Goal: Navigation & Orientation: Find specific page/section

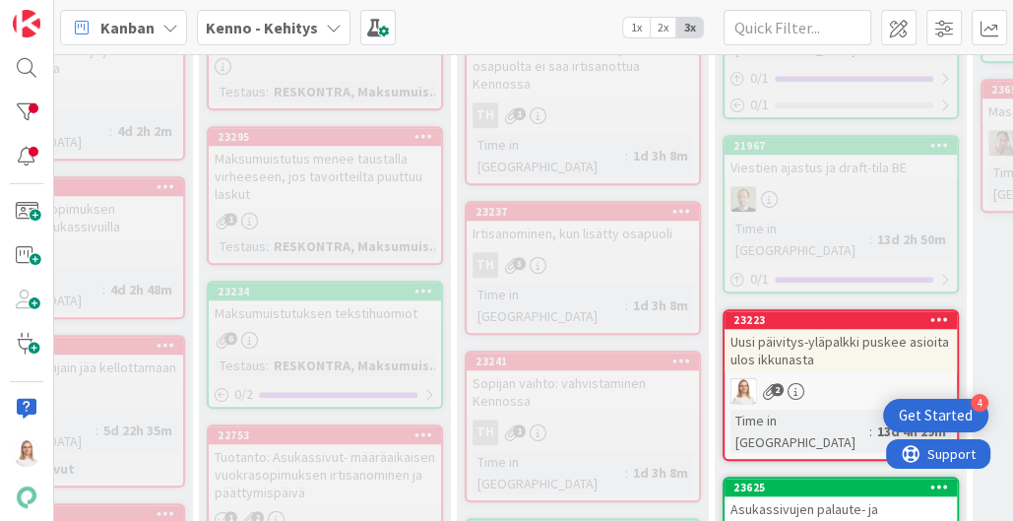
scroll to position [1265, 236]
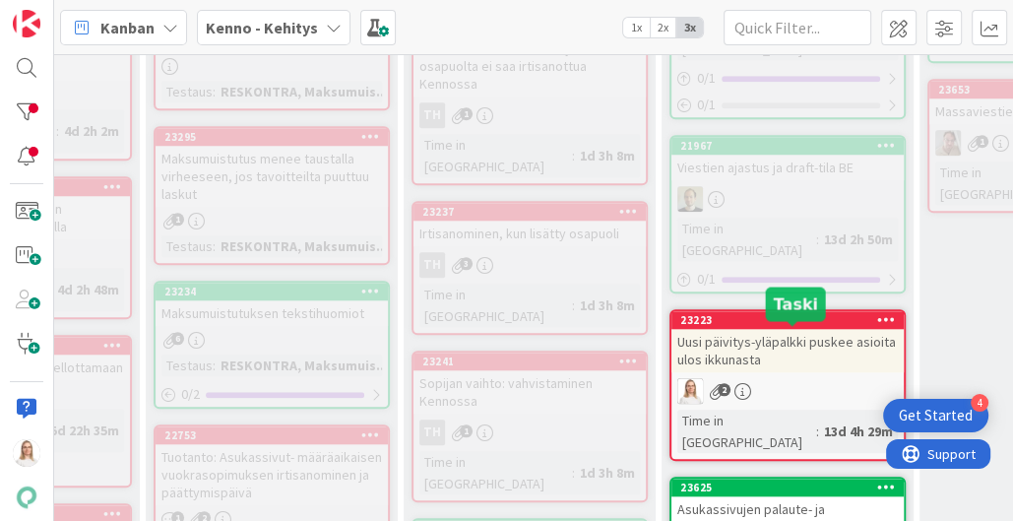
click at [806, 481] on div "23625" at bounding box center [792, 488] width 224 height 14
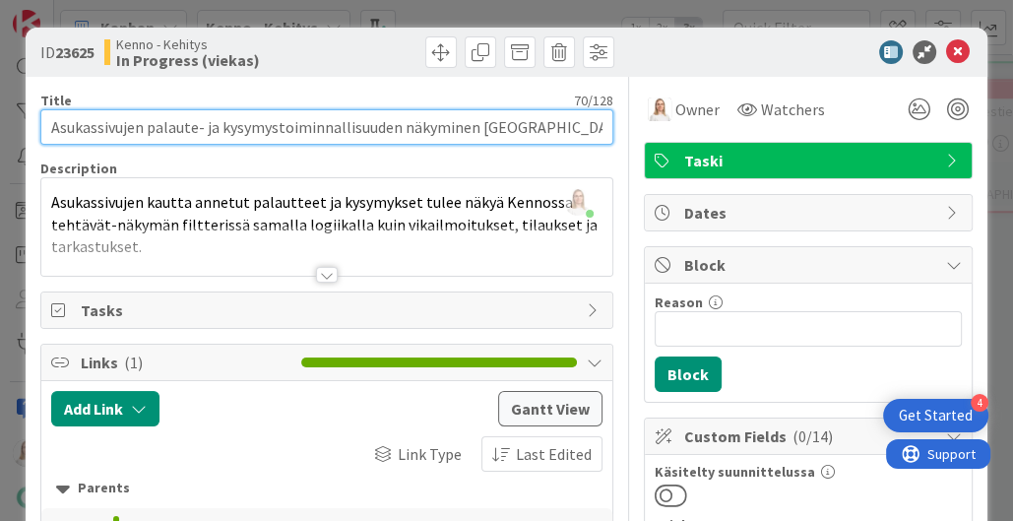
drag, startPoint x: 51, startPoint y: 126, endPoint x: 559, endPoint y: 139, distance: 508.2
click at [559, 139] on input "Asukassivujen palaute- ja kysymystoiminnallisuuden näkyminen [GEOGRAPHIC_DATA]" at bounding box center [327, 126] width 574 height 35
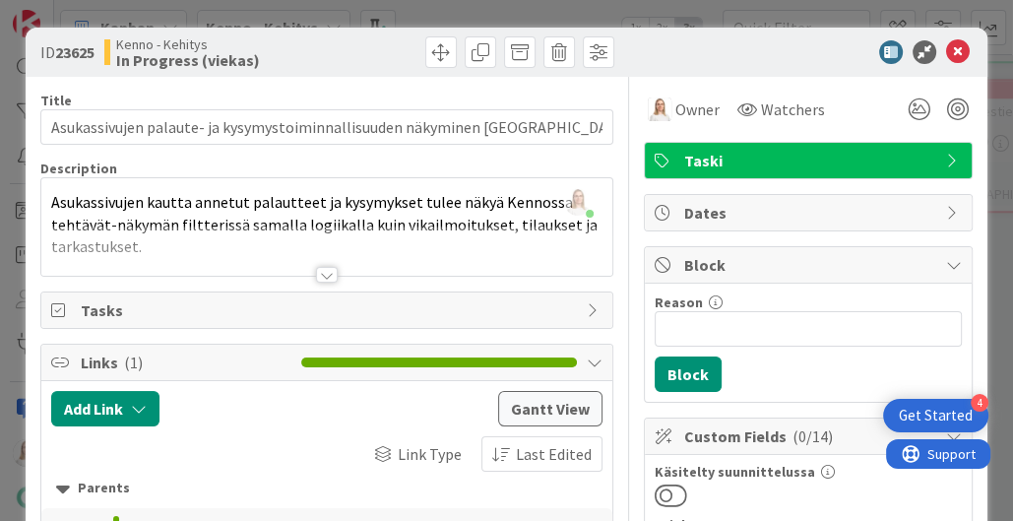
click at [329, 272] on div at bounding box center [327, 275] width 22 height 16
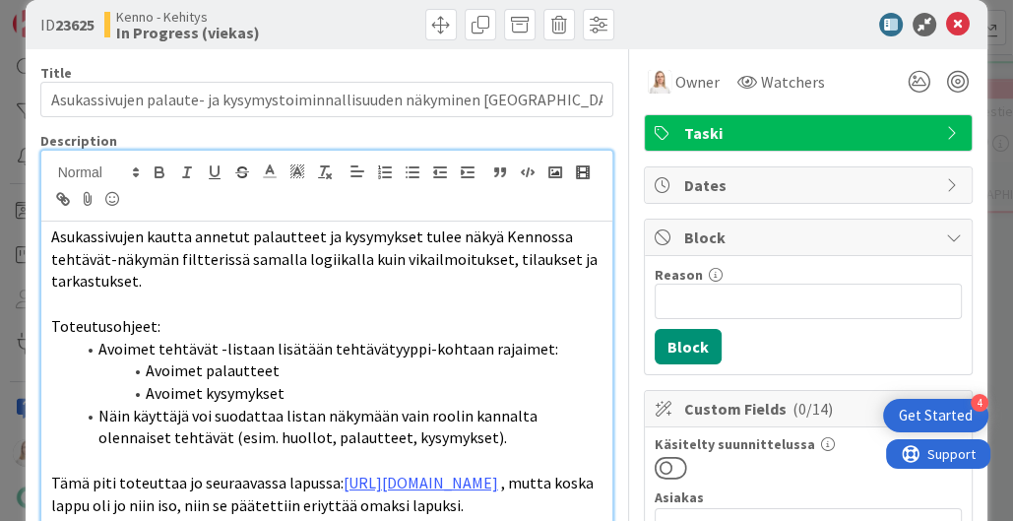
scroll to position [29, 0]
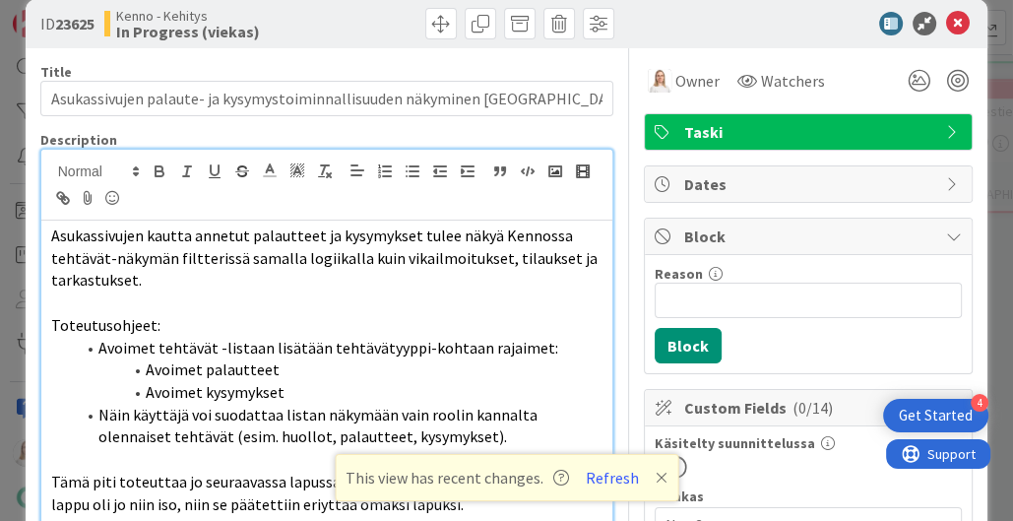
click at [51, 236] on span "Asukassivujen kautta annetut palautteet ja kysymykset tulee näkyä Kennossa teht…" at bounding box center [325, 257] width 549 height 64
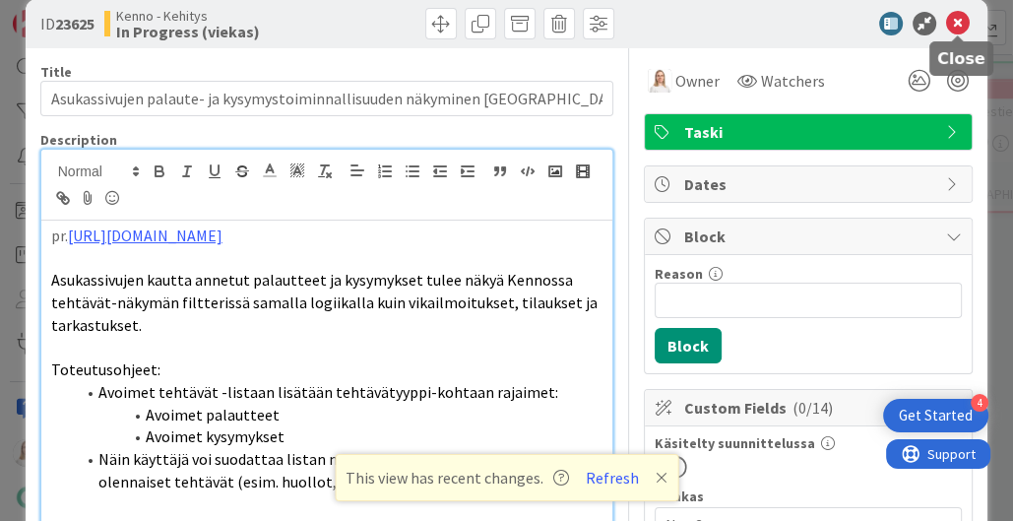
click at [956, 27] on icon at bounding box center [958, 24] width 24 height 24
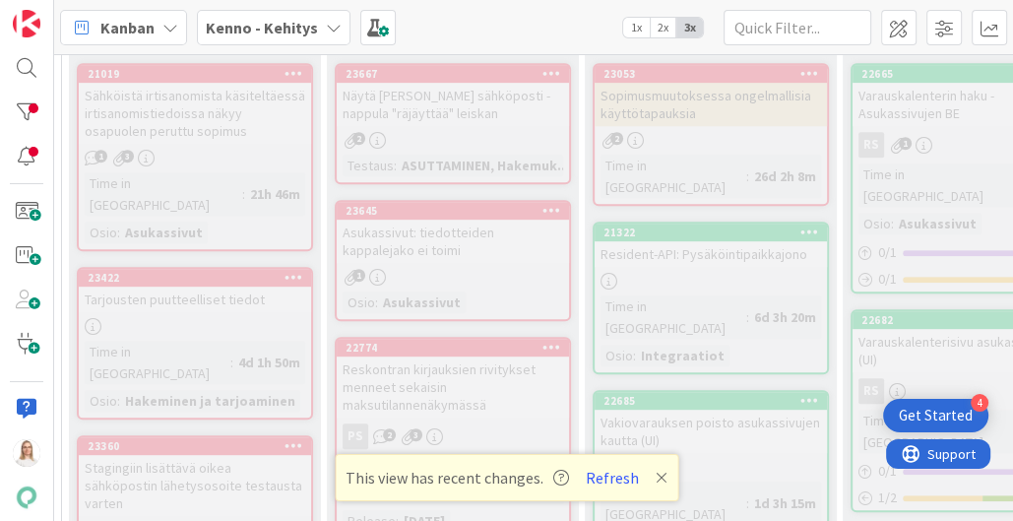
scroll to position [654, 0]
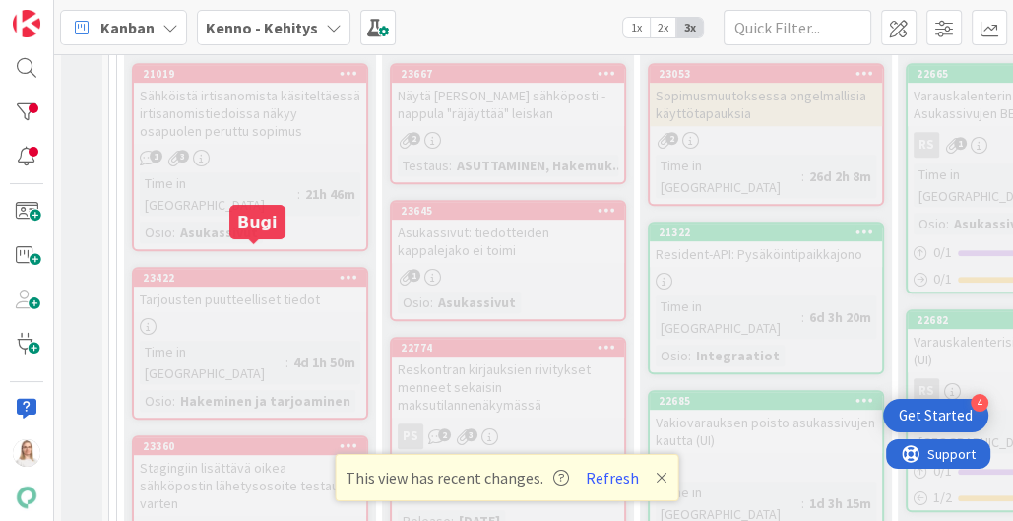
click at [232, 271] on div "23422" at bounding box center [255, 278] width 224 height 14
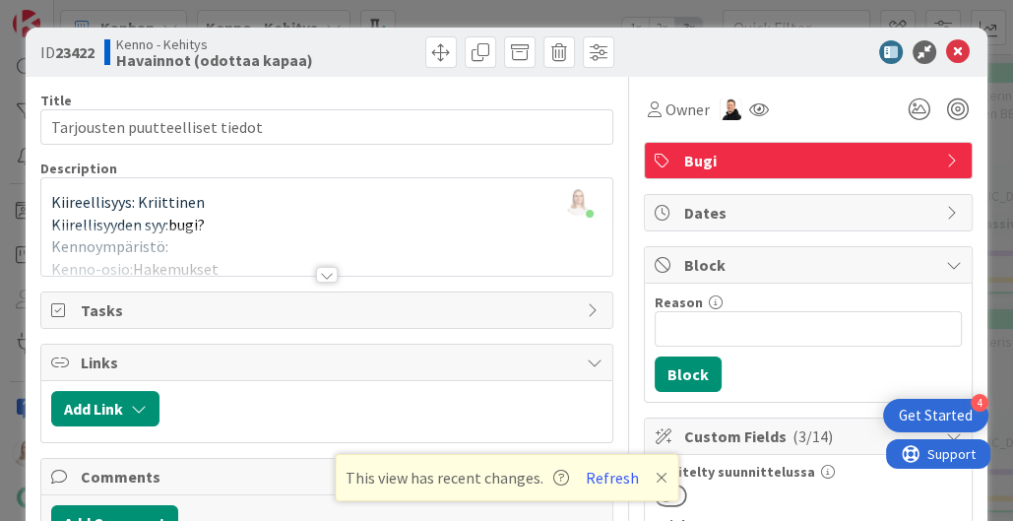
click at [327, 267] on div at bounding box center [327, 275] width 22 height 16
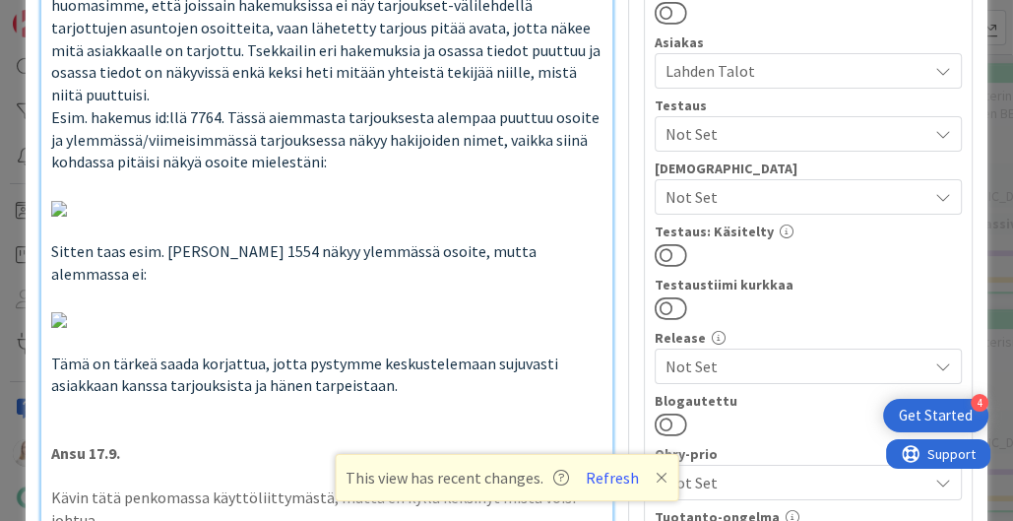
scroll to position [486, 0]
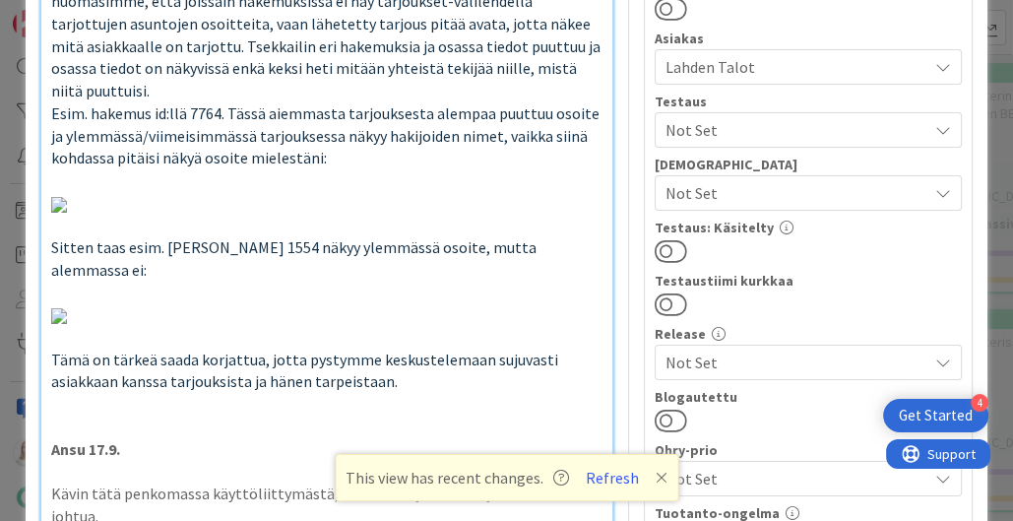
click at [656, 473] on icon at bounding box center [662, 478] width 12 height 16
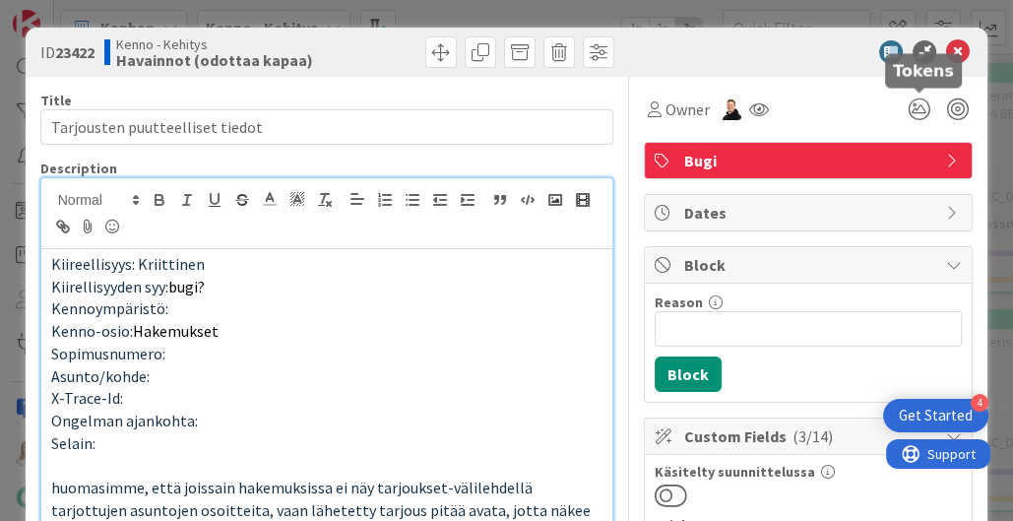
scroll to position [0, 0]
click at [958, 55] on icon at bounding box center [958, 52] width 24 height 24
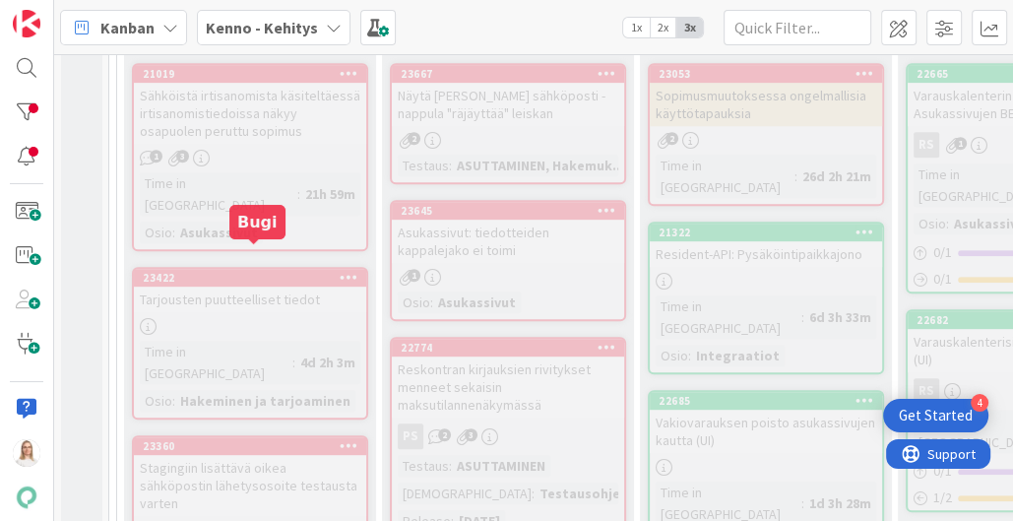
click at [225, 271] on div "23422" at bounding box center [255, 278] width 224 height 14
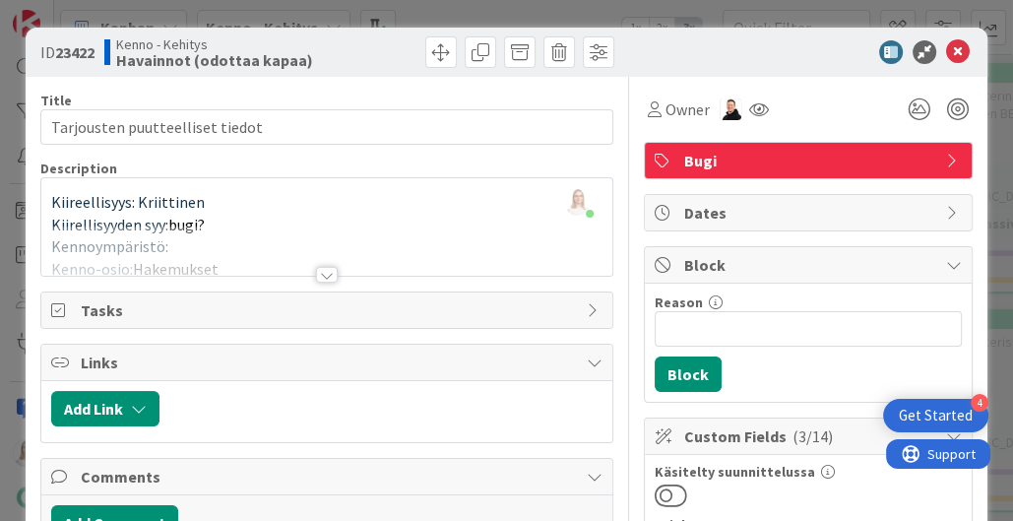
click at [316, 272] on div at bounding box center [327, 275] width 22 height 16
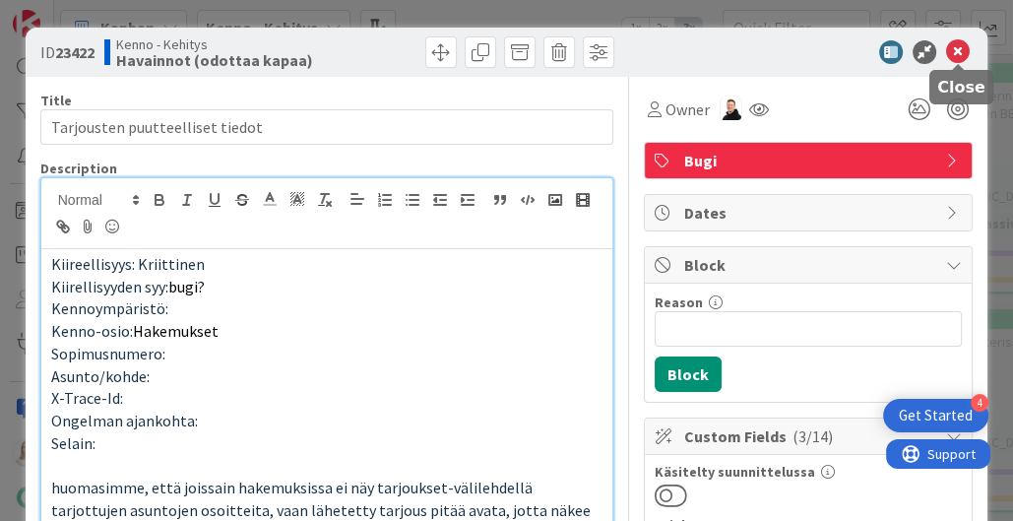
click at [949, 48] on icon at bounding box center [958, 52] width 24 height 24
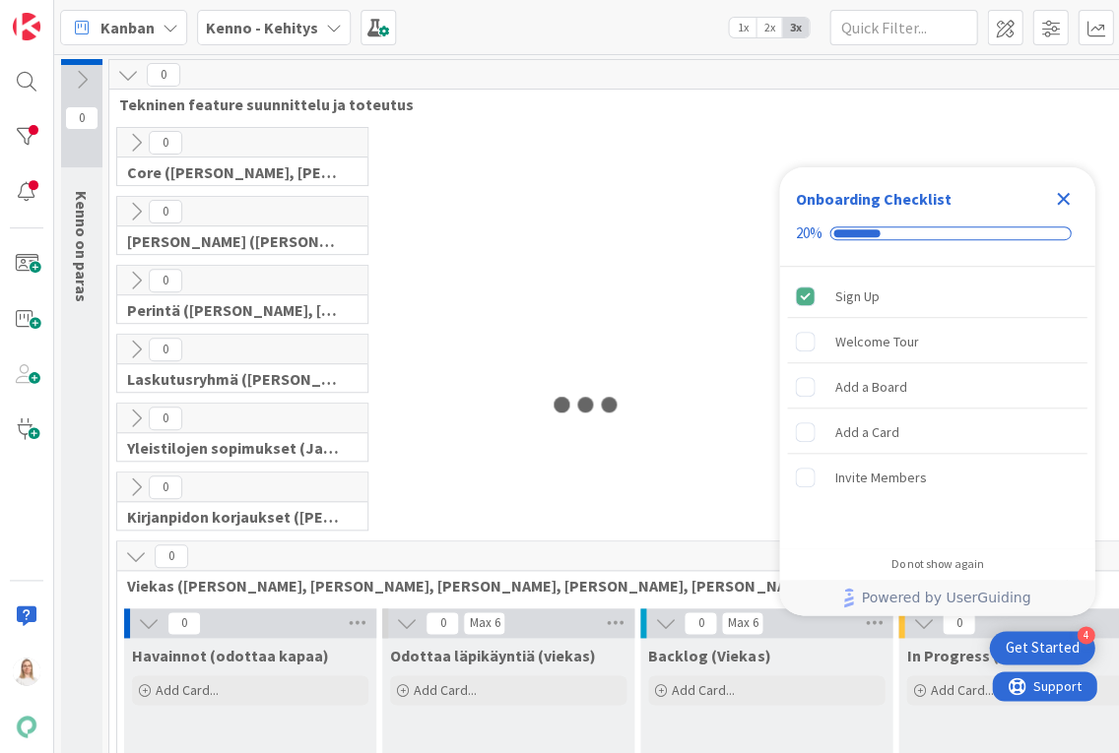
click at [1054, 201] on icon "Close Checklist" at bounding box center [1063, 199] width 24 height 24
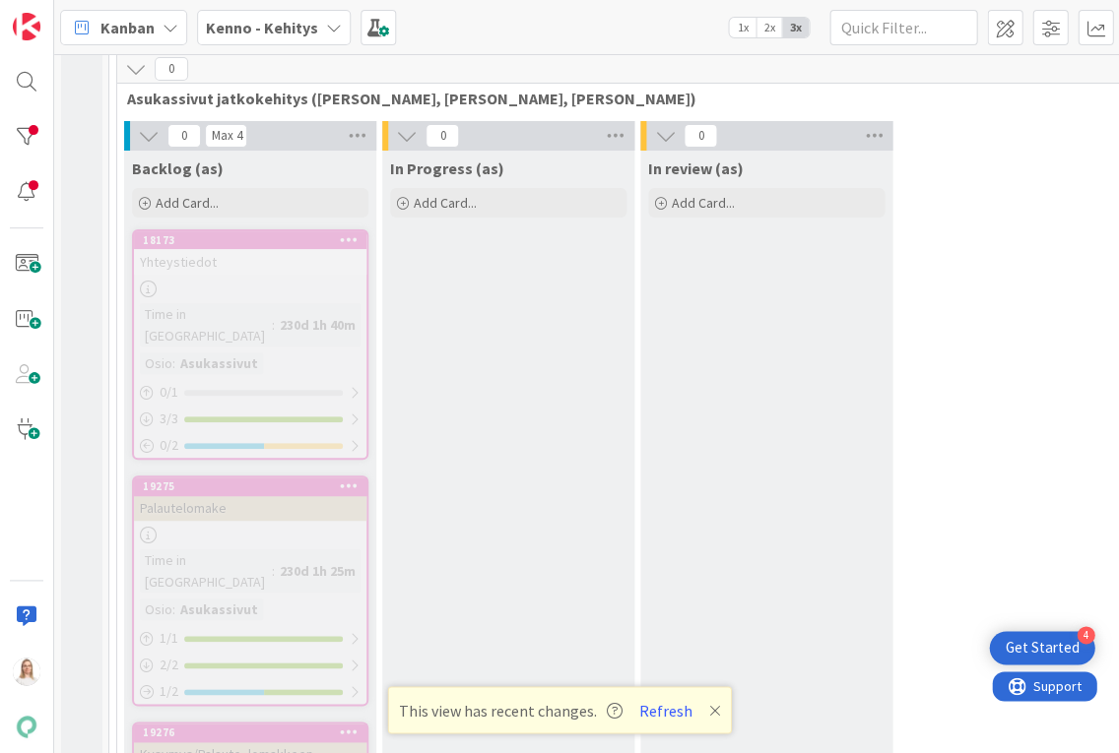
scroll to position [6915, 0]
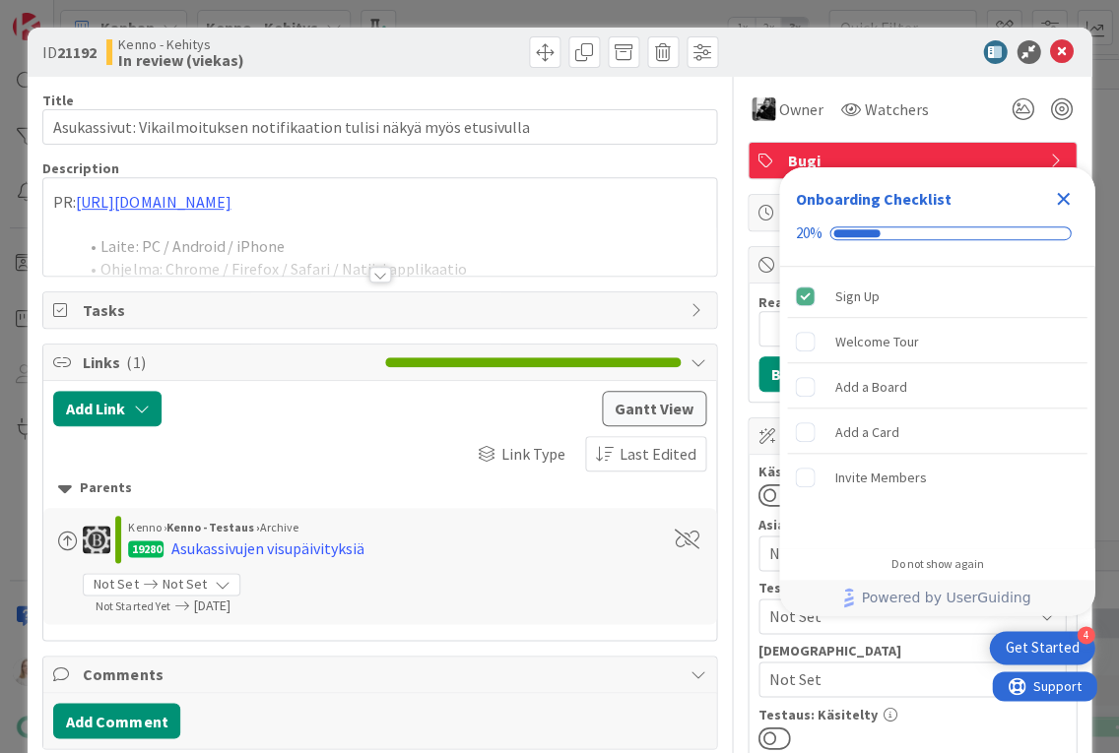
click at [1058, 193] on icon "Close Checklist" at bounding box center [1063, 199] width 13 height 13
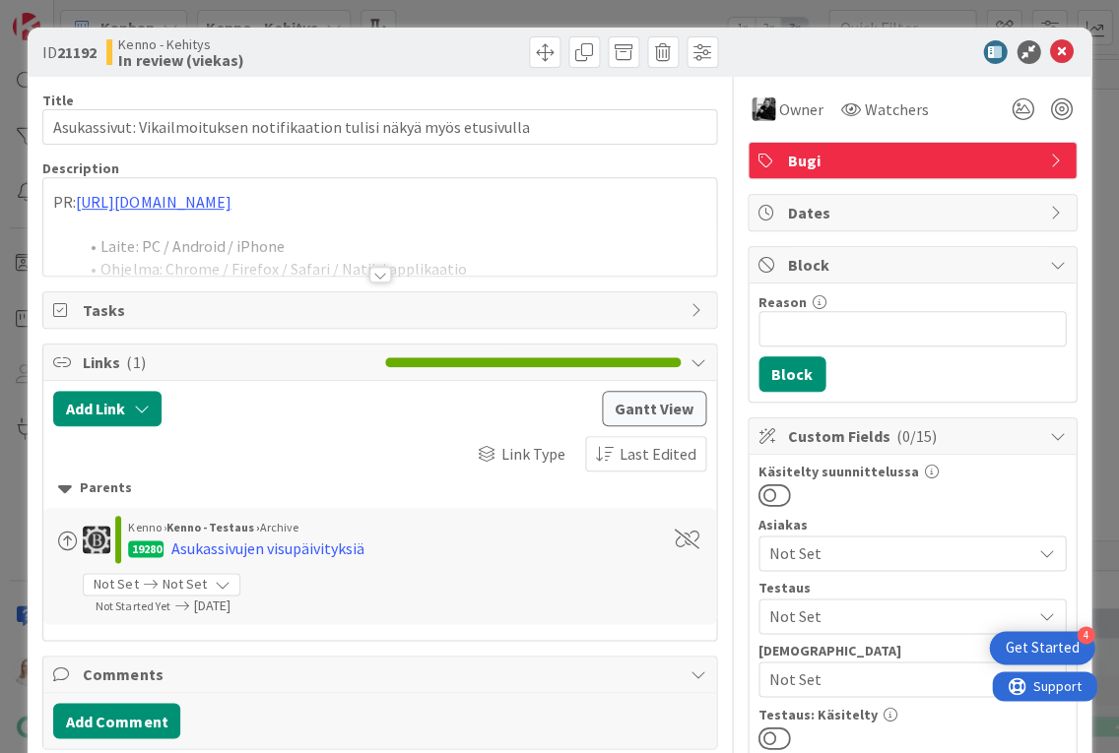
click at [382, 277] on div at bounding box center [380, 275] width 22 height 16
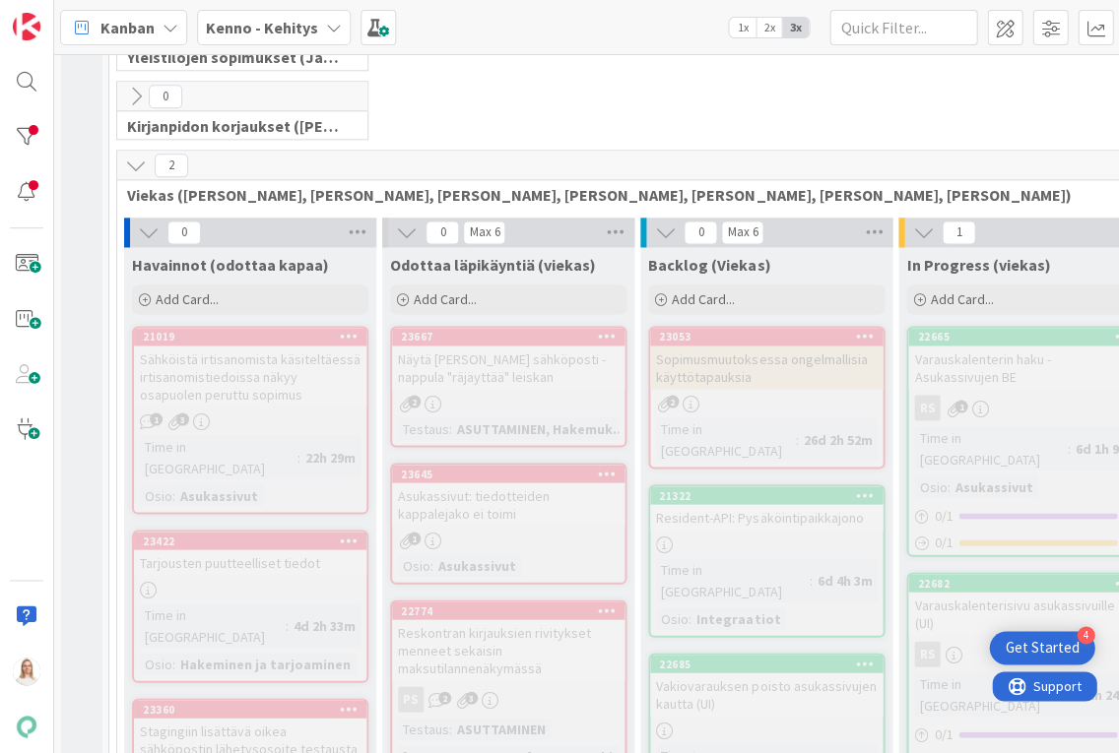
scroll to position [340, 0]
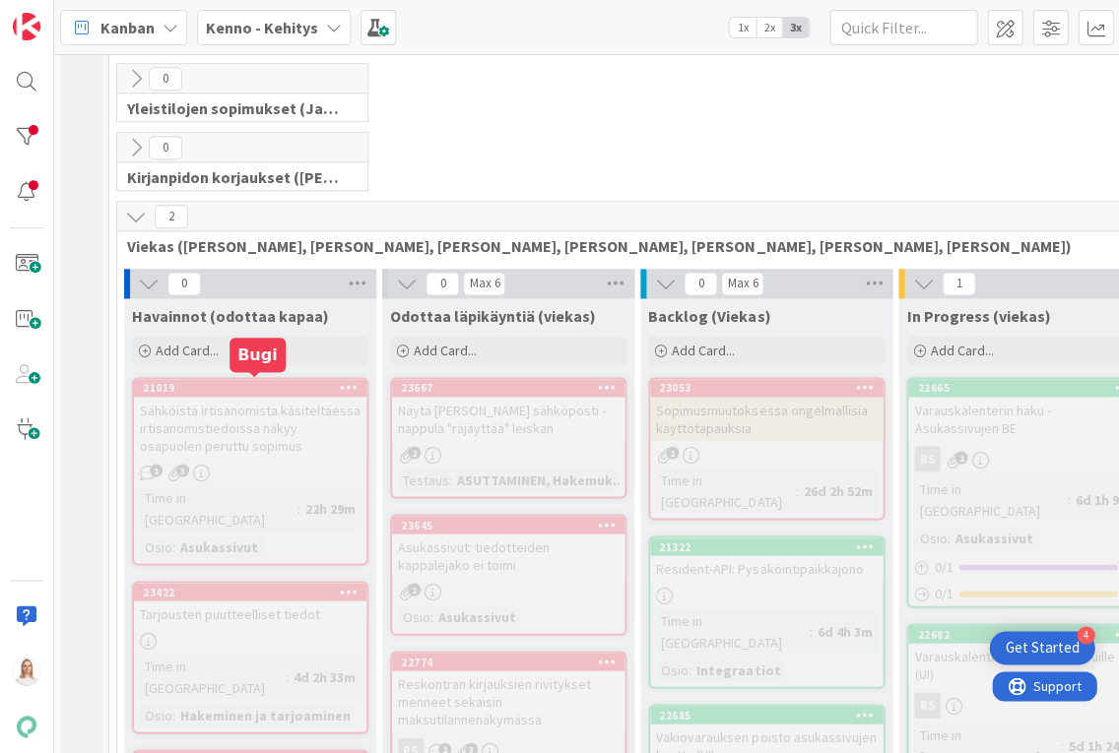
click at [239, 383] on div "21019" at bounding box center [255, 388] width 224 height 14
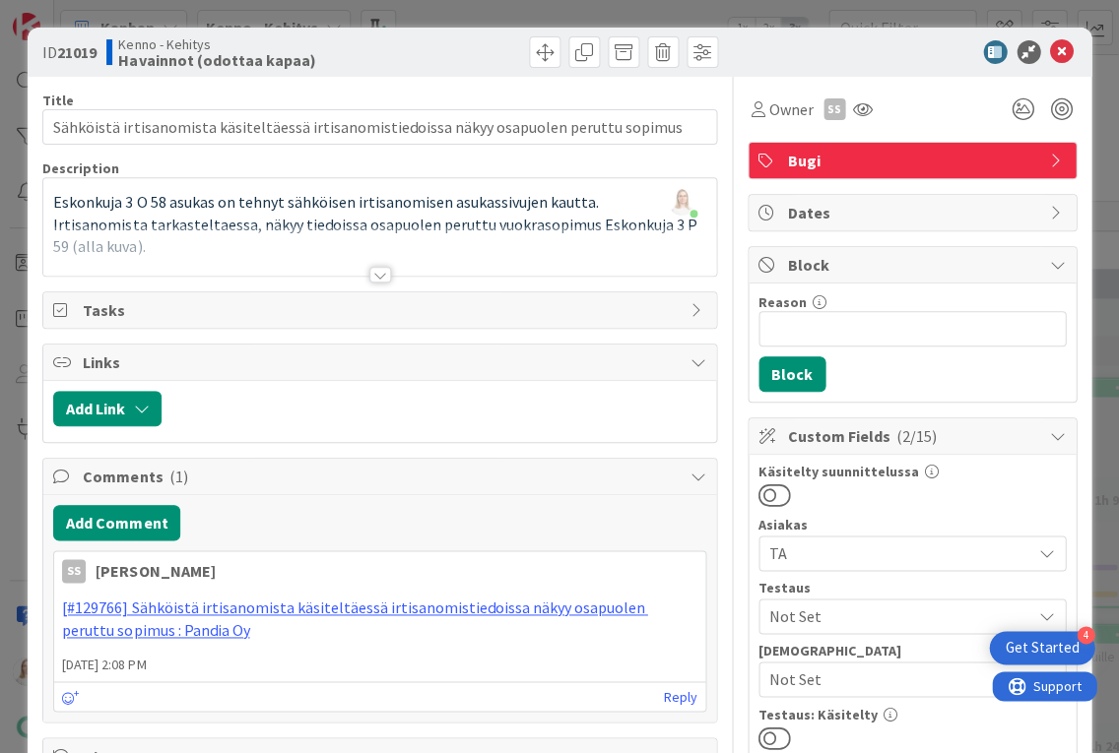
click at [376, 275] on div at bounding box center [380, 275] width 22 height 16
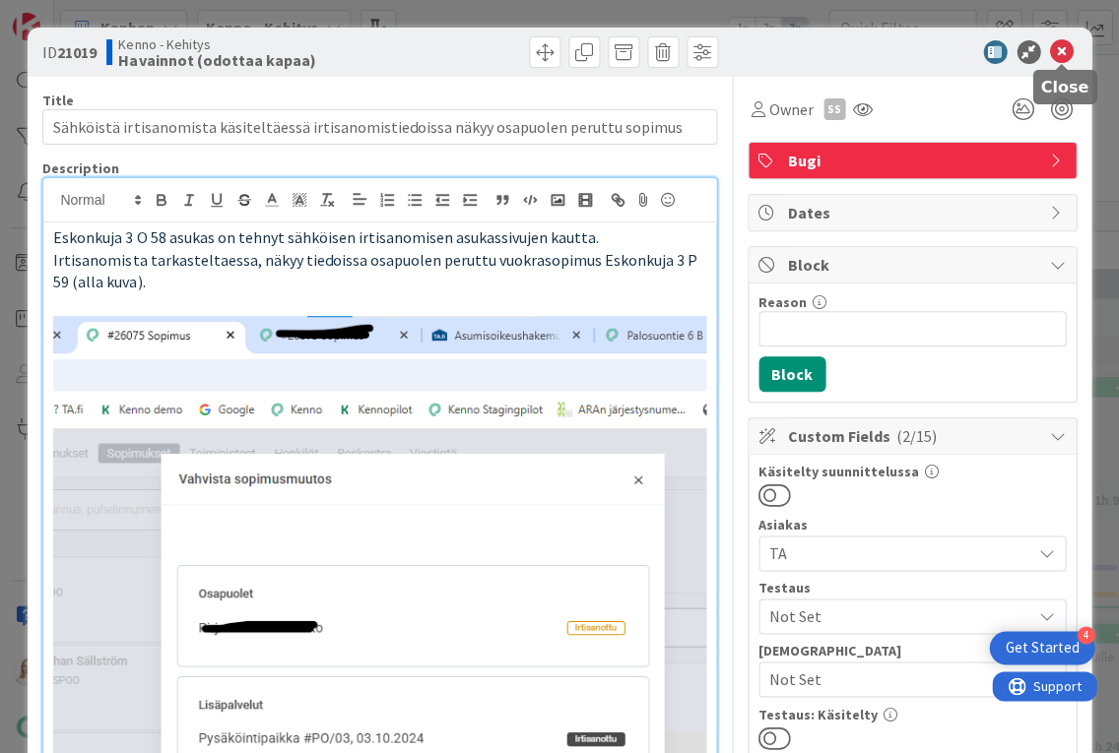
click at [1061, 51] on icon at bounding box center [1062, 52] width 24 height 24
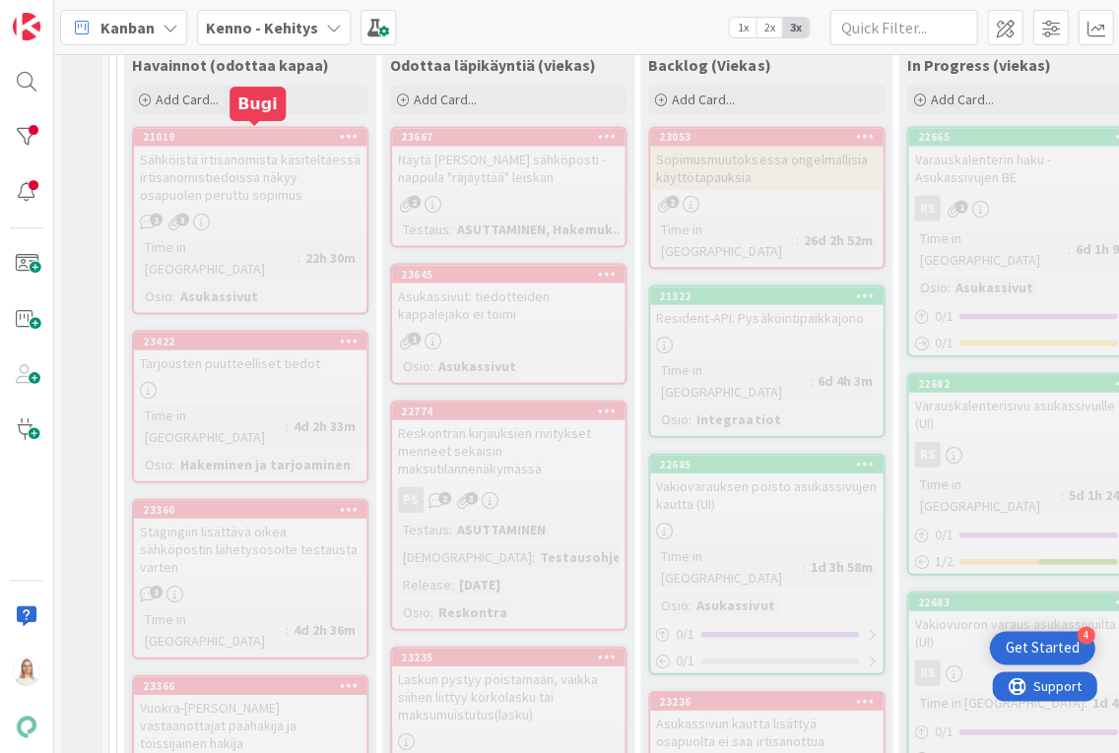
scroll to position [591, 0]
click at [286, 334] on div "23422" at bounding box center [255, 341] width 224 height 14
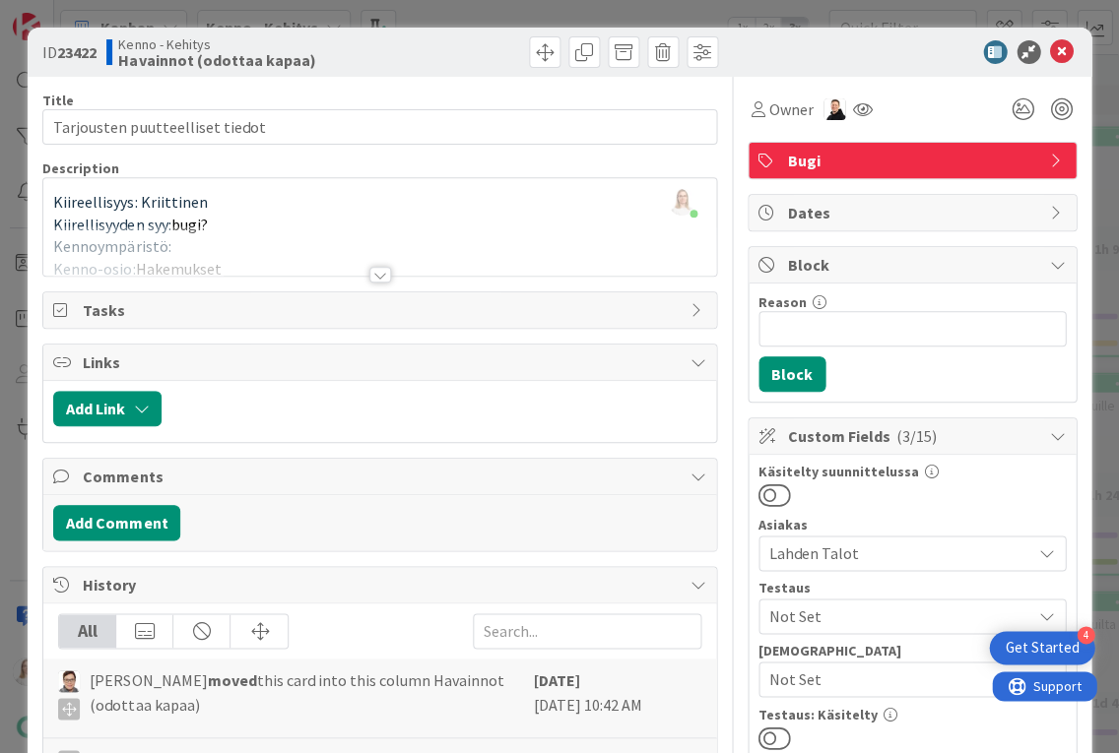
click at [370, 273] on div at bounding box center [380, 275] width 22 height 16
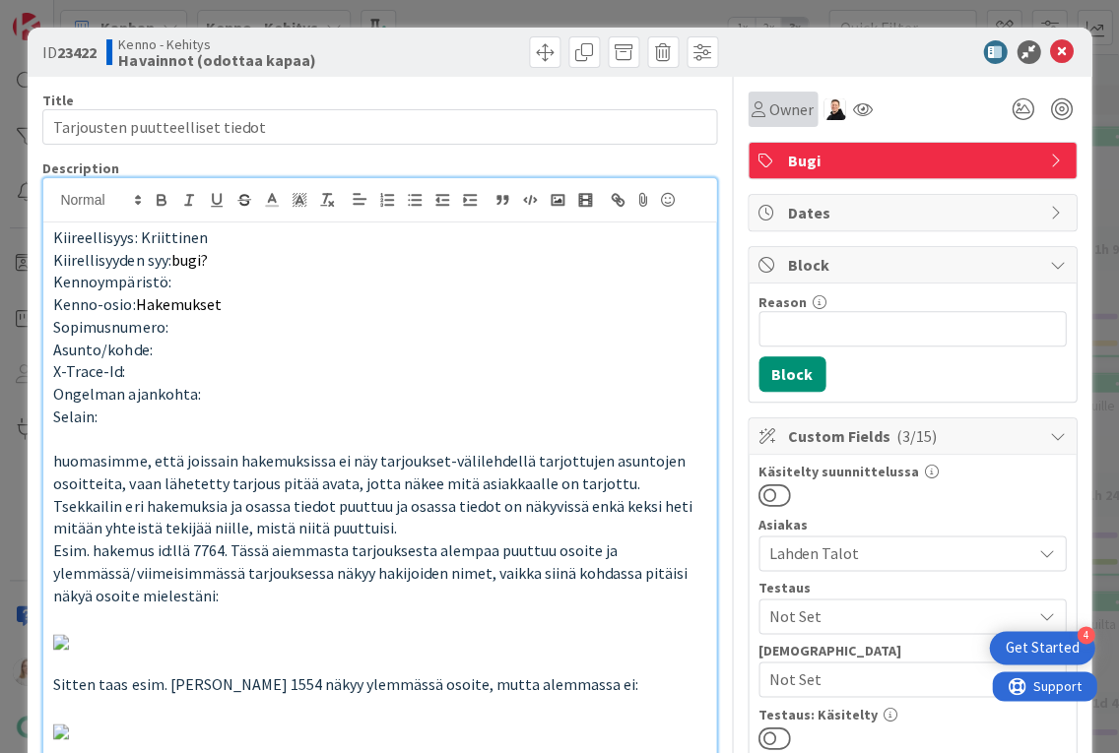
click at [792, 104] on span "Owner" at bounding box center [791, 109] width 44 height 24
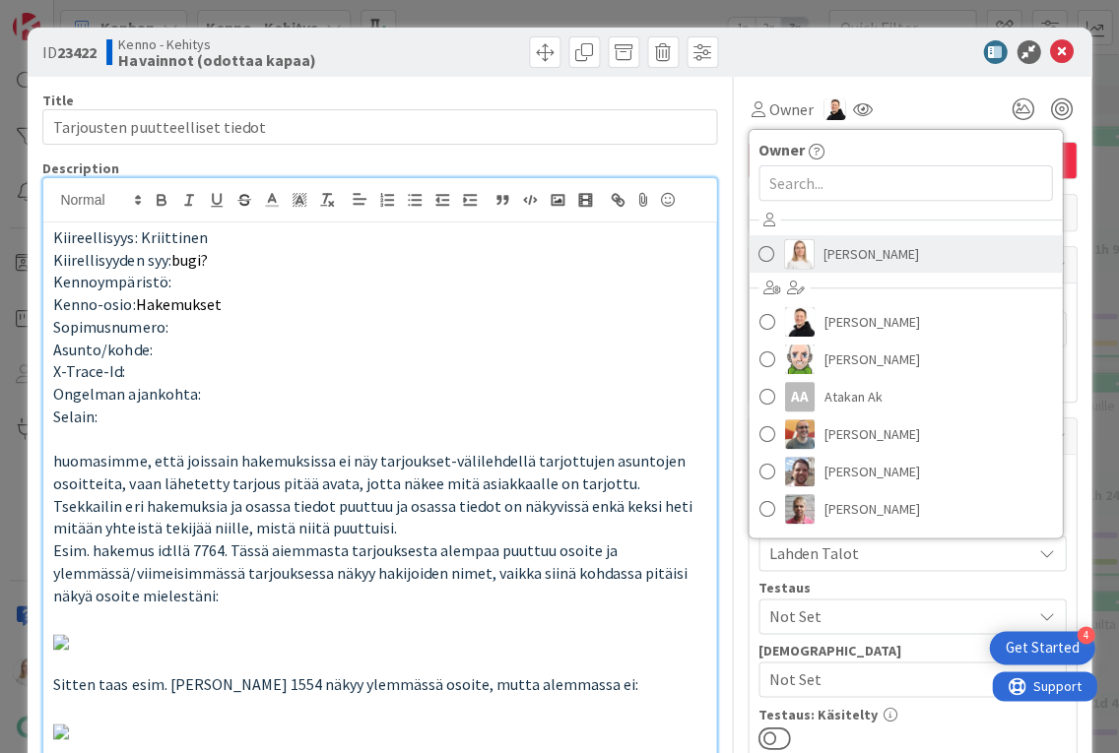
click at [854, 258] on span "Saara Lehtinen" at bounding box center [871, 254] width 96 height 30
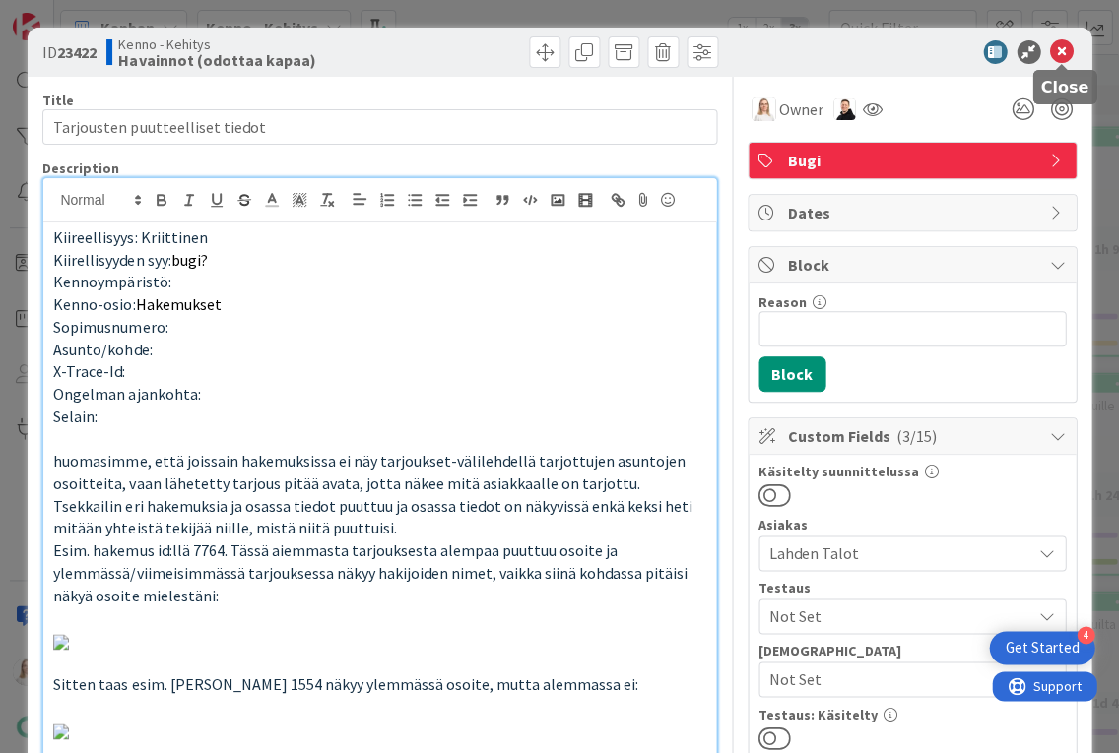
click at [1058, 46] on icon at bounding box center [1062, 52] width 24 height 24
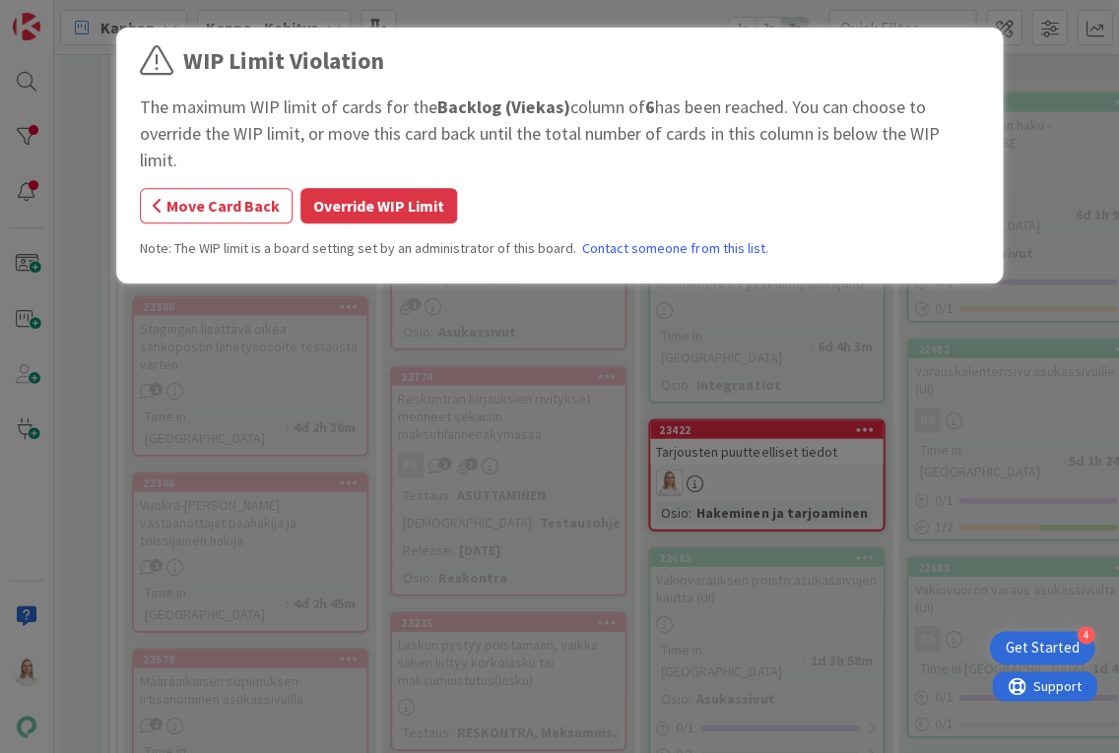
scroll to position [640, 0]
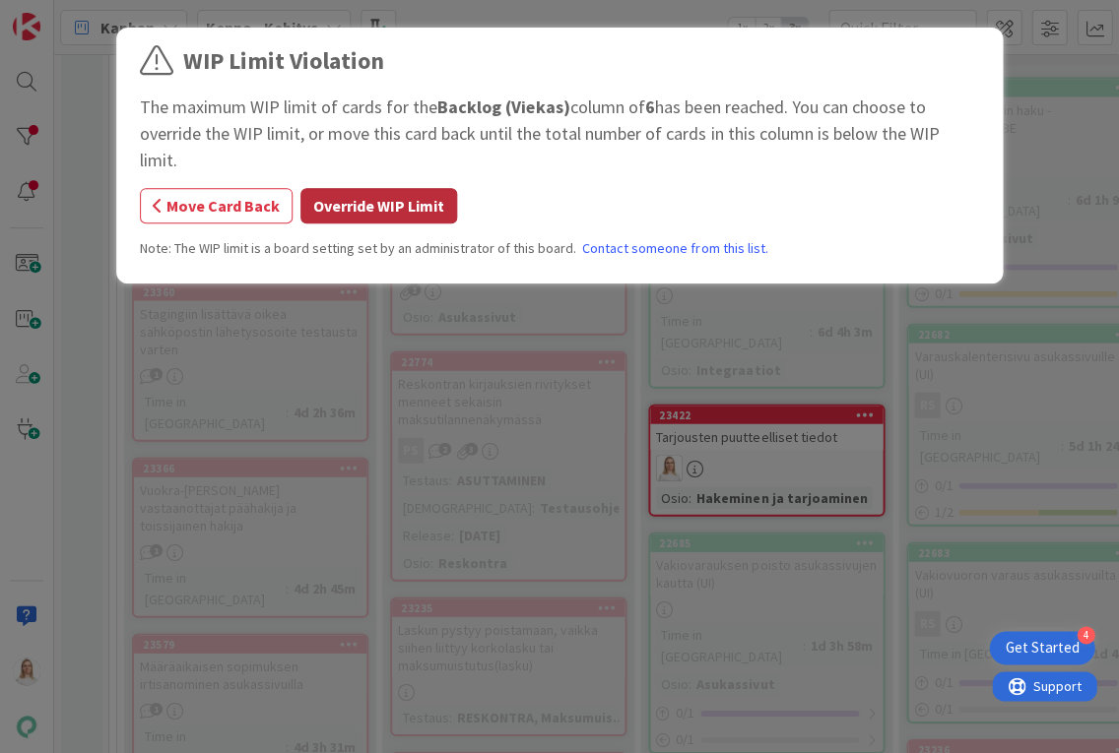
click at [377, 188] on button "Override WIP Limit" at bounding box center [378, 205] width 157 height 35
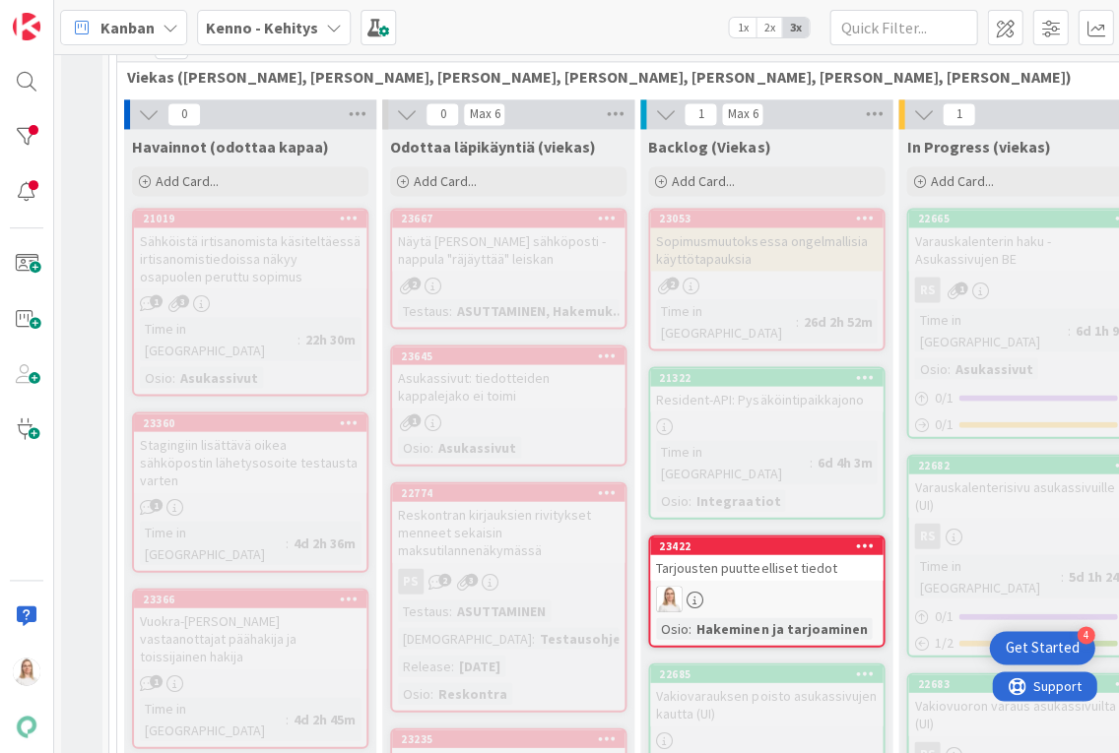
scroll to position [332, 0]
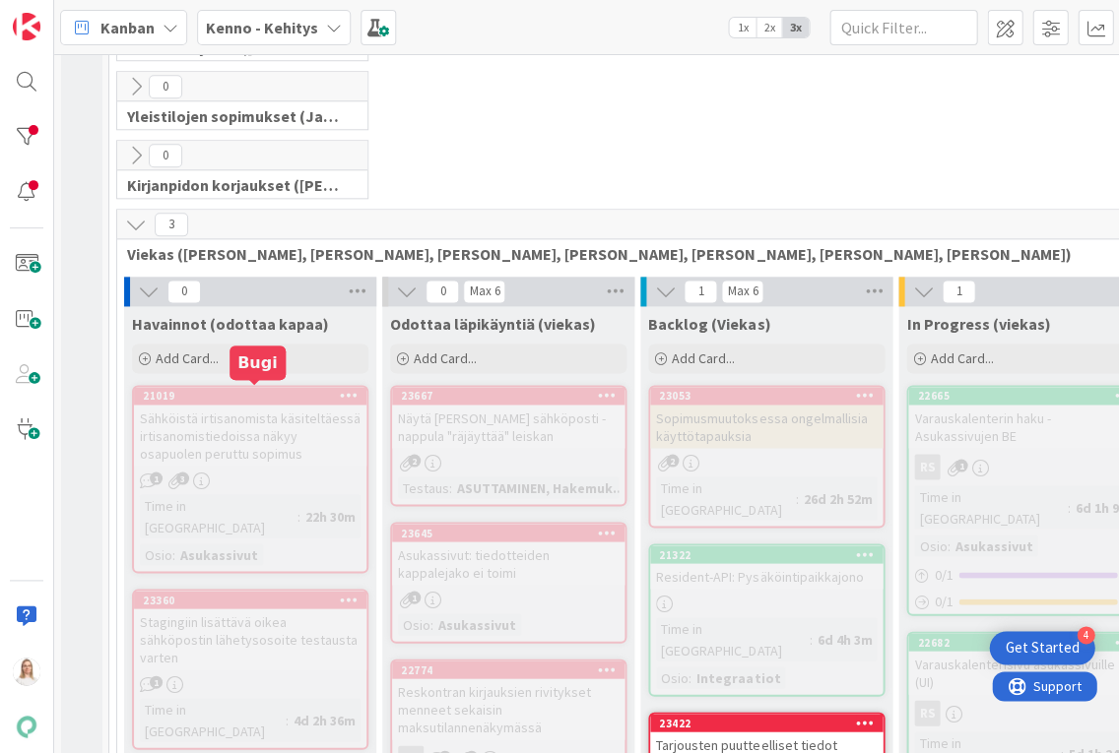
click at [266, 394] on div "21019" at bounding box center [255, 396] width 224 height 14
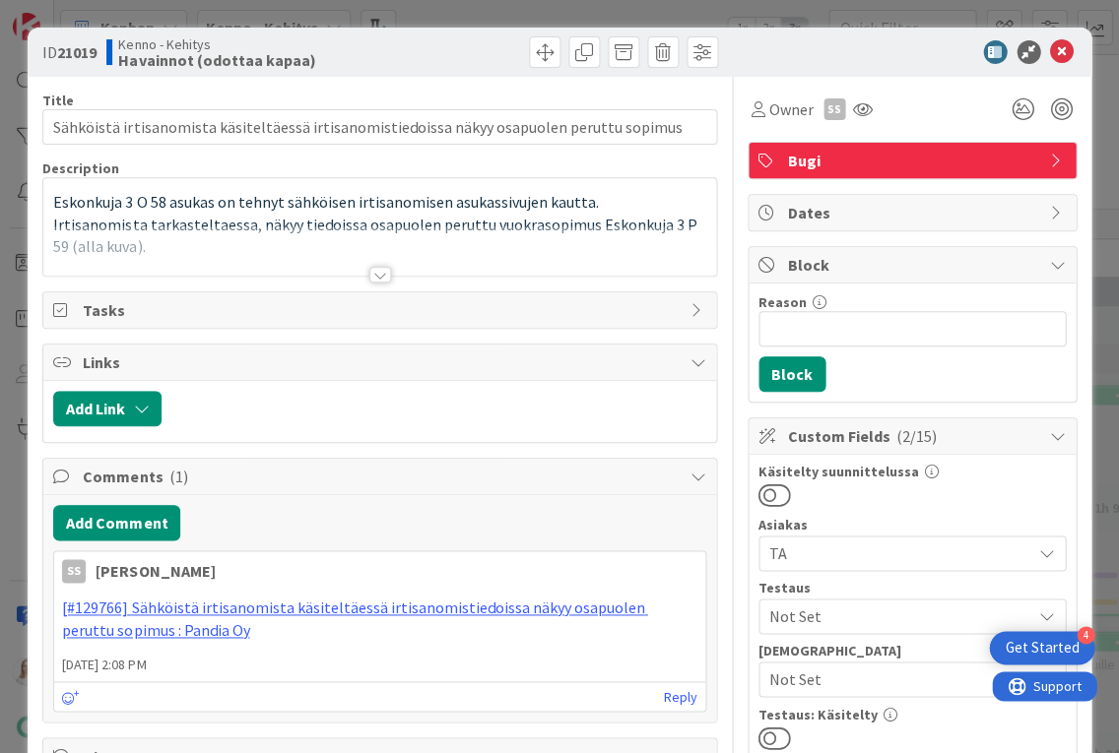
click at [375, 276] on div at bounding box center [380, 275] width 22 height 16
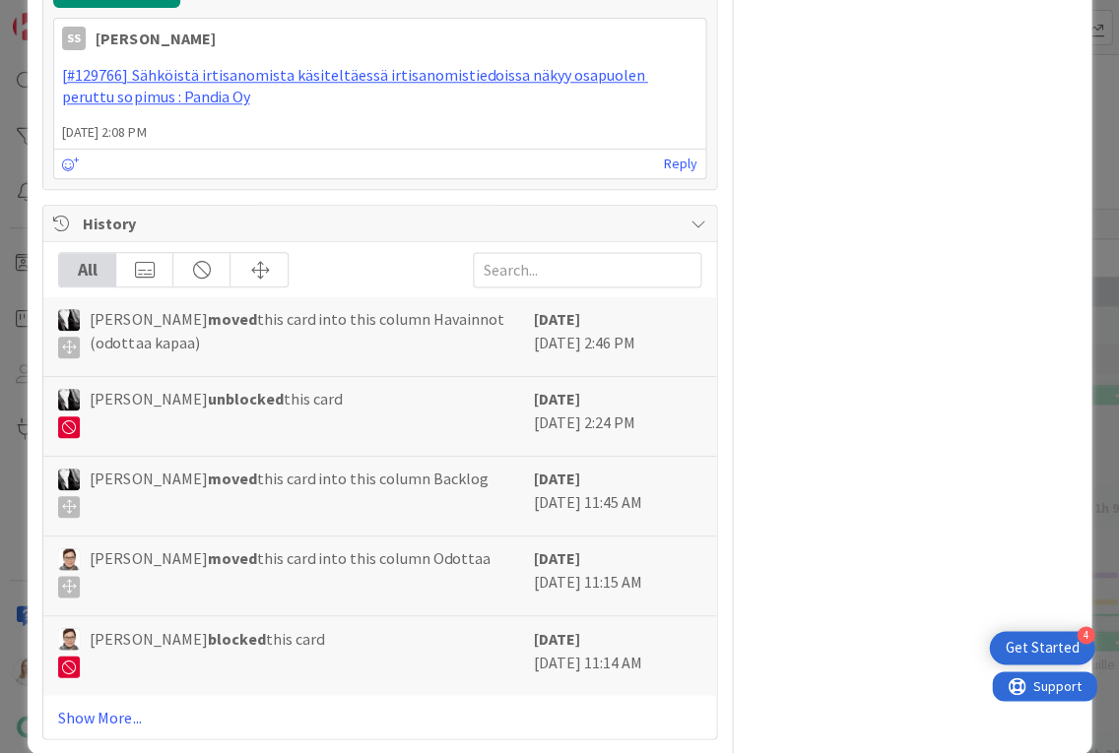
scroll to position [3069, 0]
click at [110, 706] on link "Show More..." at bounding box center [379, 718] width 642 height 24
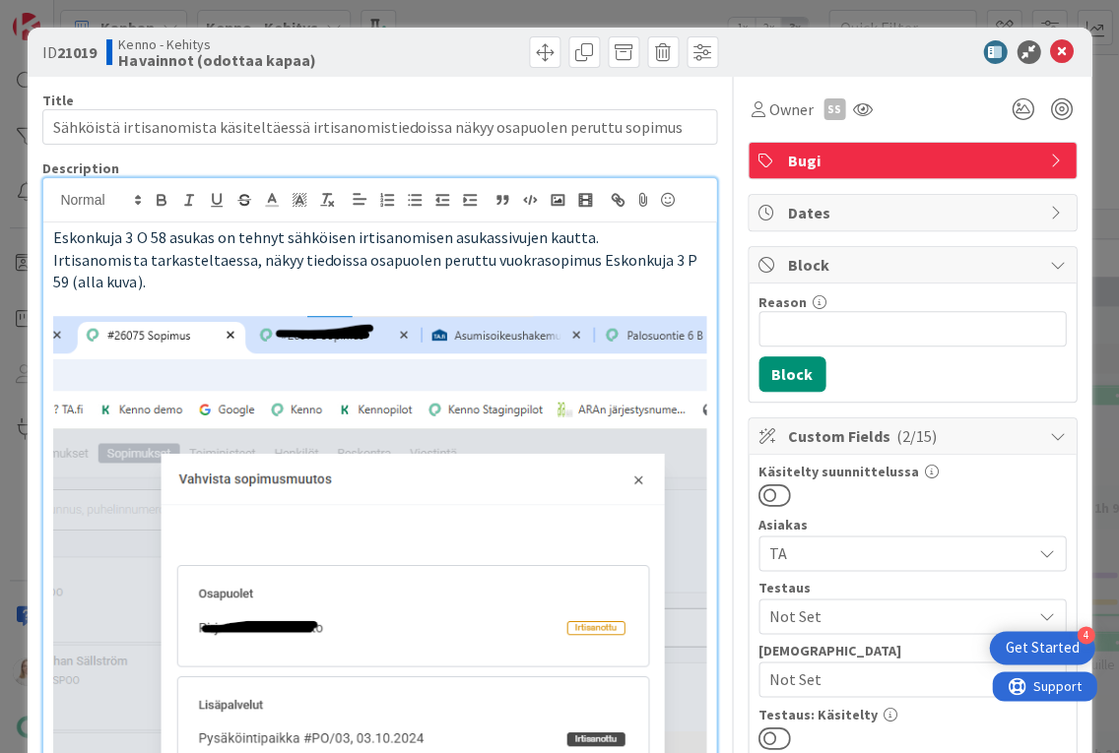
scroll to position [0, 0]
click at [1058, 58] on icon at bounding box center [1062, 52] width 24 height 24
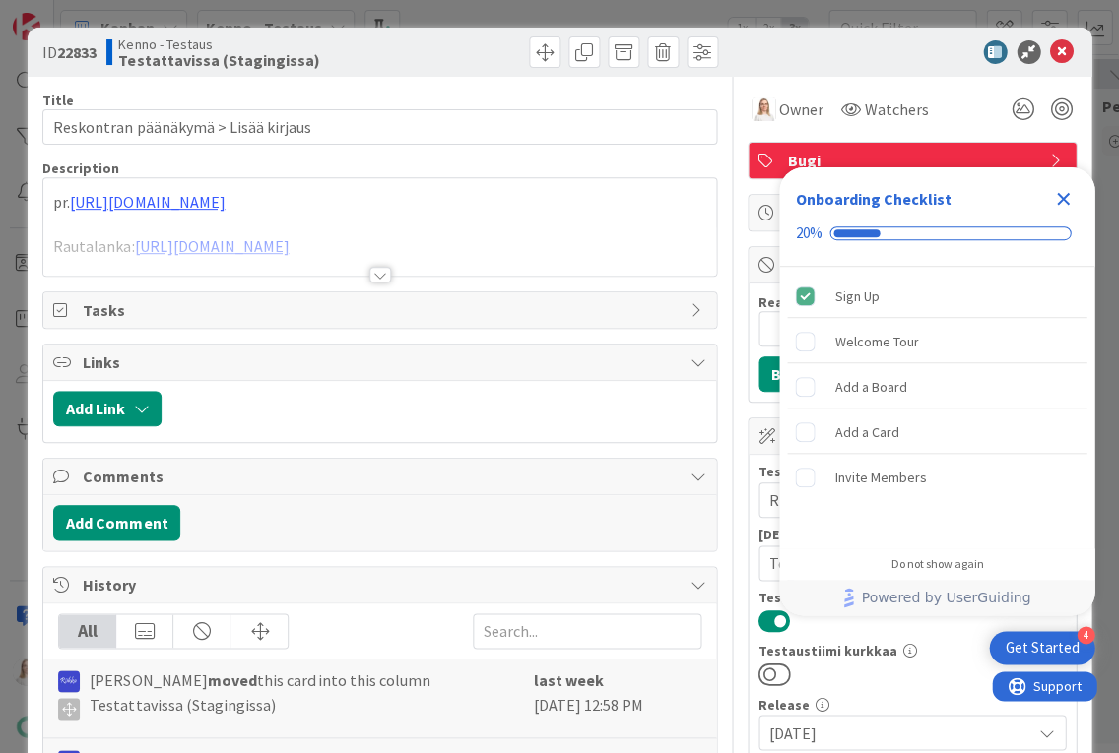
click at [1054, 198] on icon "Close Checklist" at bounding box center [1063, 199] width 24 height 24
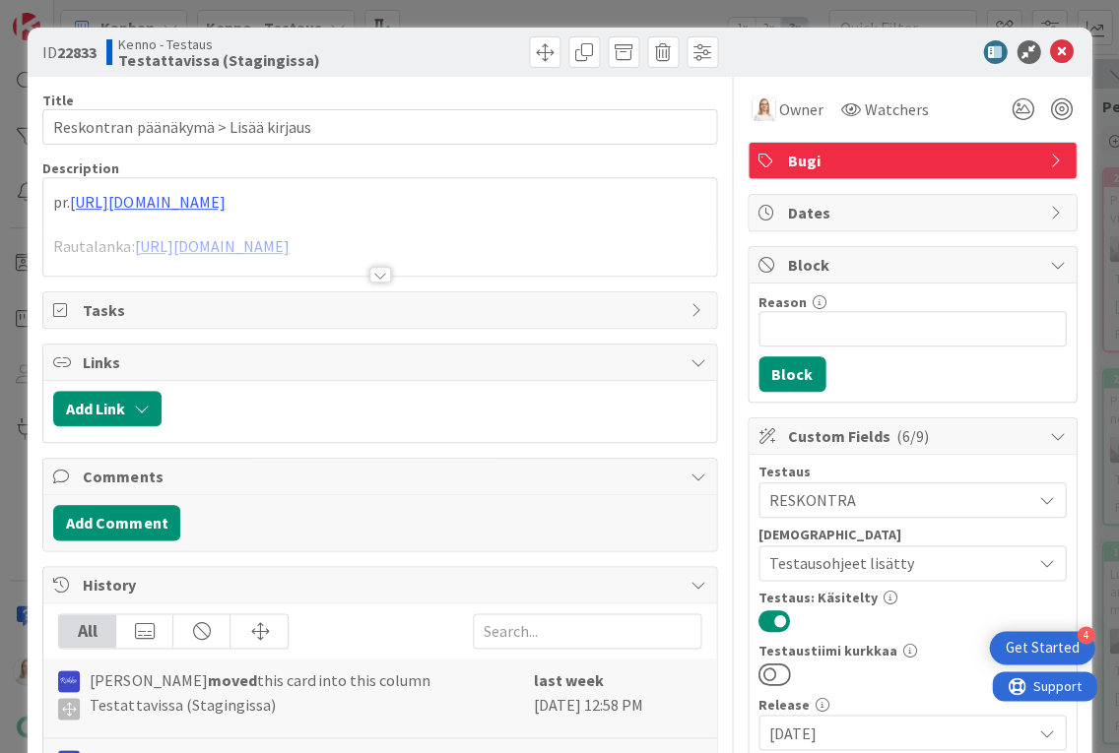
click at [377, 275] on div at bounding box center [380, 275] width 22 height 16
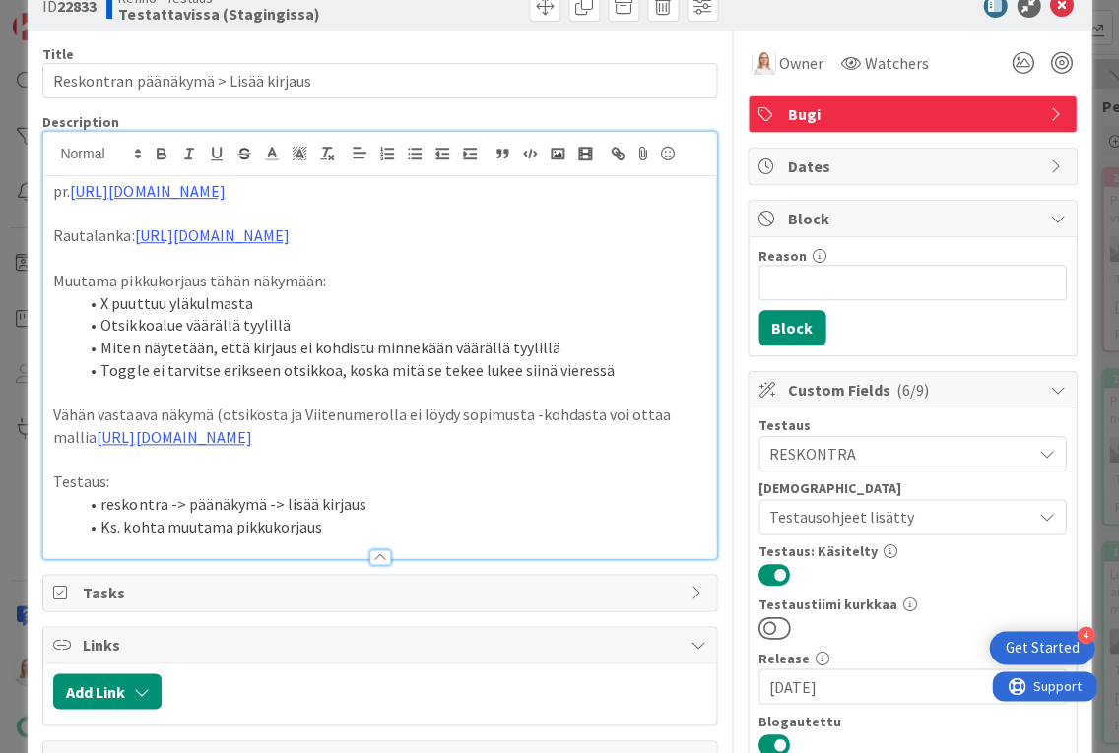
scroll to position [11, 0]
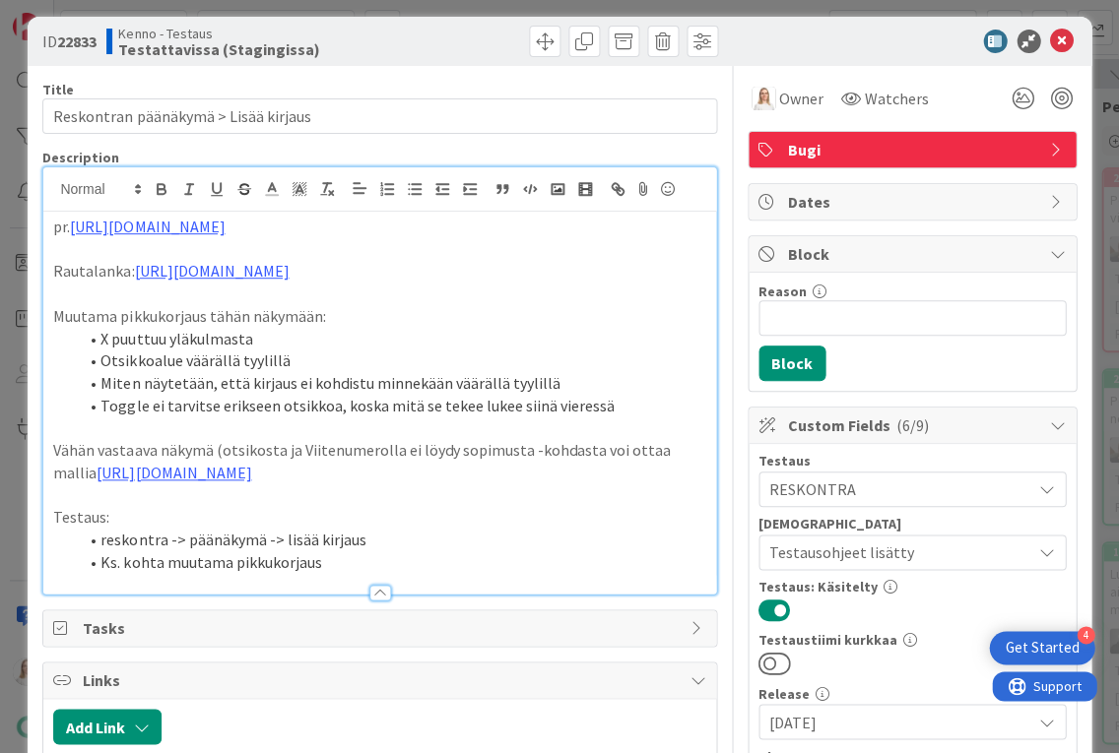
click at [398, 328] on p "Muutama pikkukorjaus tähän näkymään:" at bounding box center [379, 316] width 652 height 23
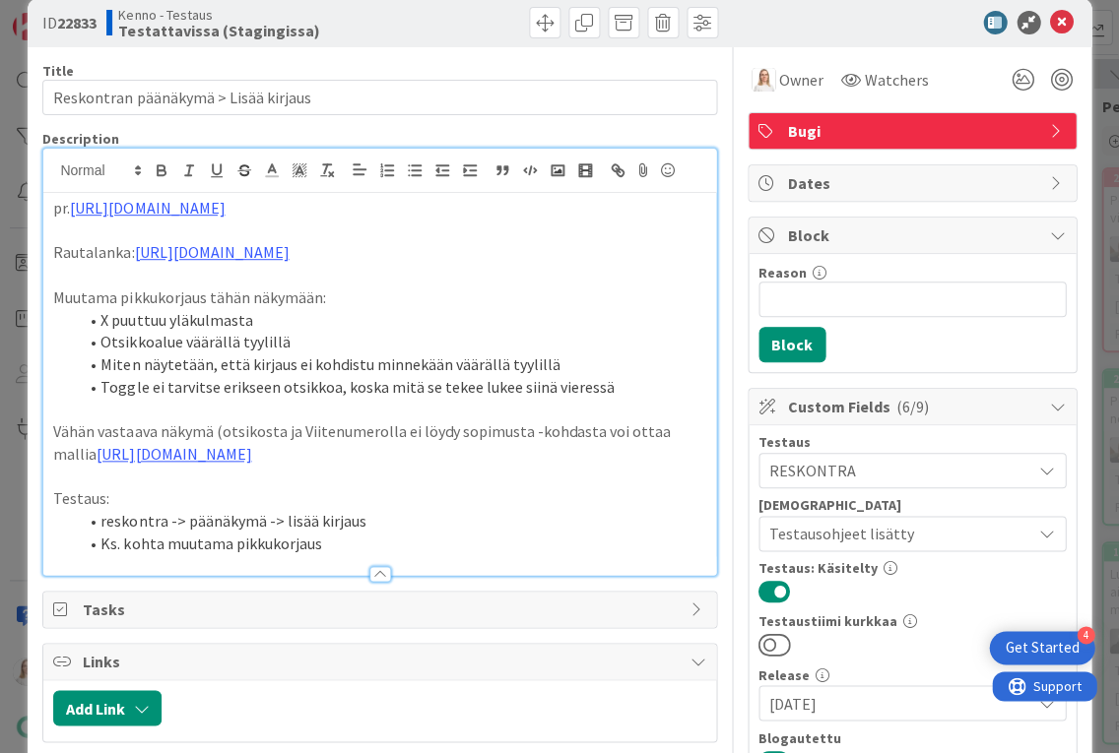
scroll to position [41, 0]
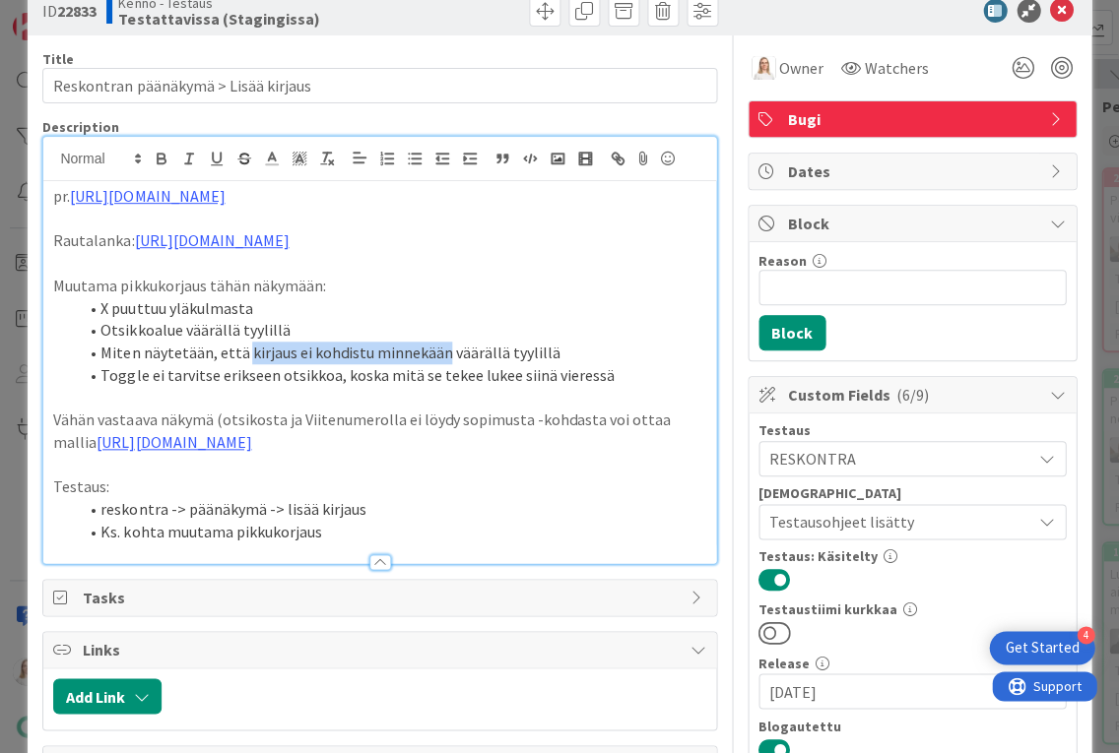
drag, startPoint x: 242, startPoint y: 392, endPoint x: 435, endPoint y: 398, distance: 193.1
click at [435, 364] on li "Miten näytetään, että kirjaus ei kohdistu minnekään väärällä tyylillä" at bounding box center [391, 353] width 628 height 23
copy li "kirjaus ei kohdistu minnekään"
click at [1056, 8] on icon at bounding box center [1062, 11] width 24 height 24
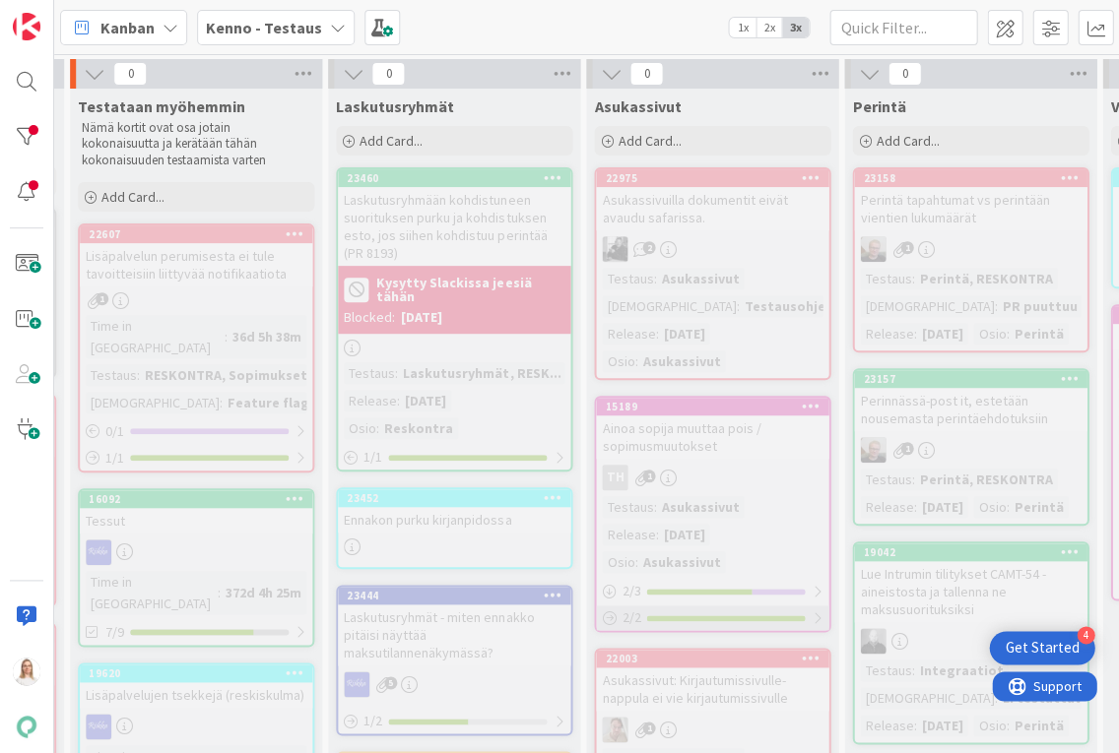
scroll to position [0, 249]
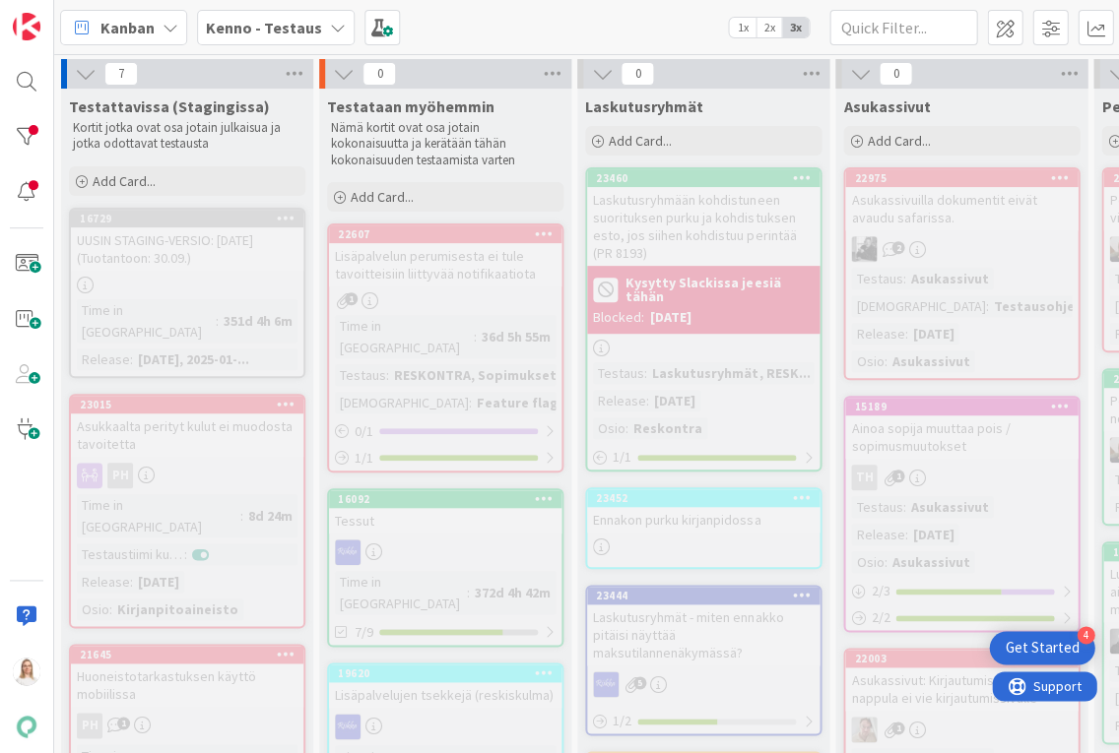
click at [278, 35] on b "Kenno - Testaus" at bounding box center [264, 28] width 116 height 20
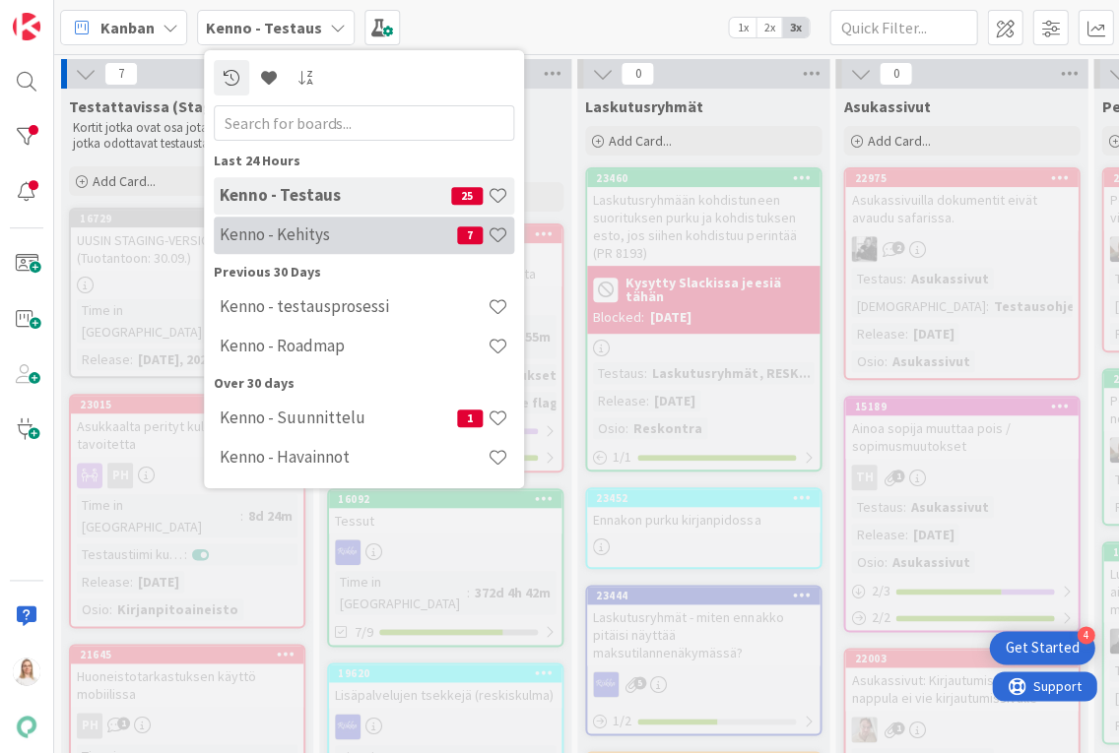
click at [305, 228] on h4 "Kenno - Kehitys" at bounding box center [338, 235] width 237 height 20
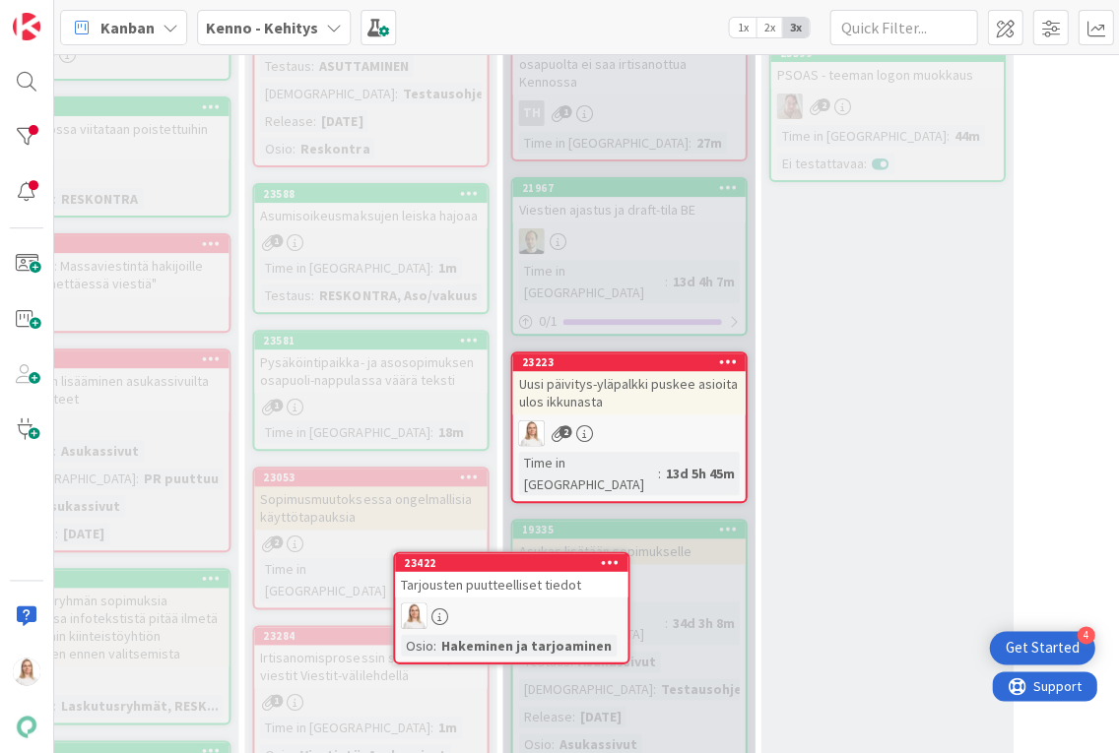
scroll to position [1416, 396]
